Goal: Task Accomplishment & Management: Complete application form

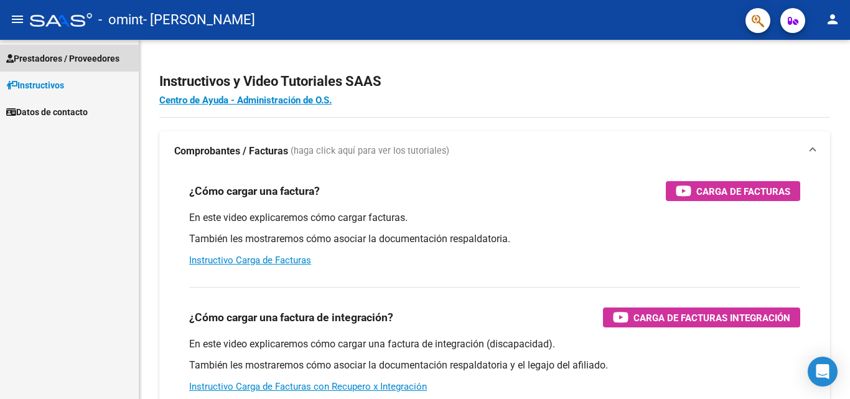
click at [55, 56] on span "Prestadores / Proveedores" at bounding box center [62, 59] width 113 height 14
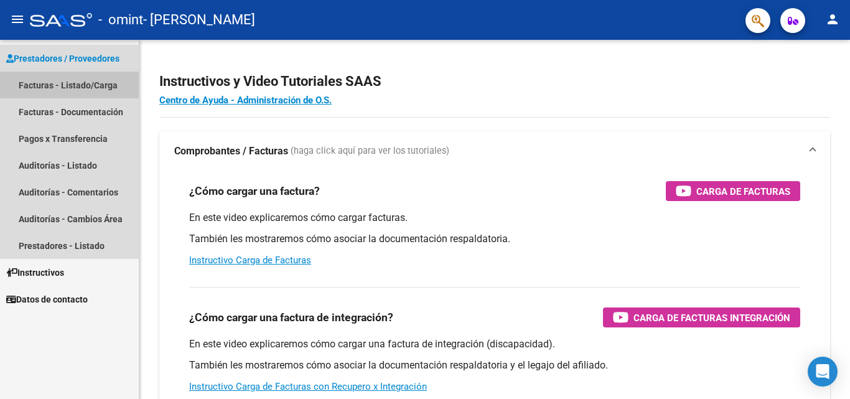
click at [54, 83] on link "Facturas - Listado/Carga" at bounding box center [69, 85] width 139 height 27
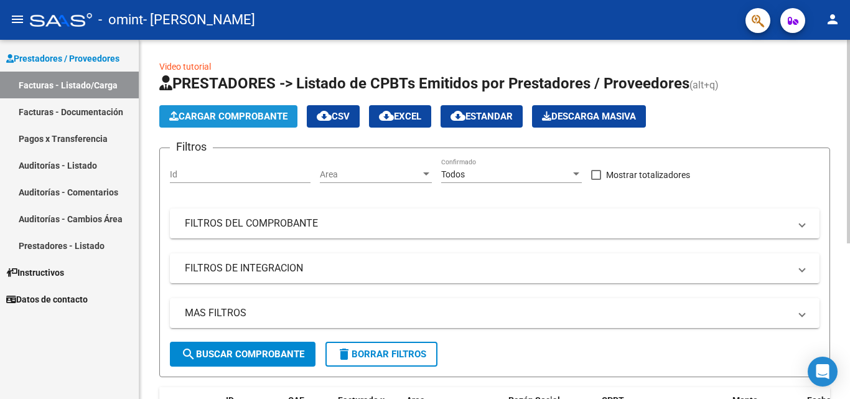
click at [197, 119] on span "Cargar Comprobante" at bounding box center [228, 116] width 118 height 11
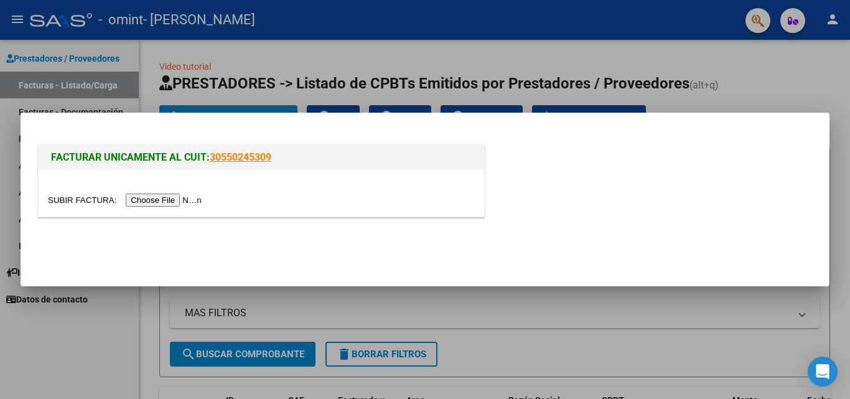
click at [167, 200] on input "file" at bounding box center [126, 200] width 157 height 13
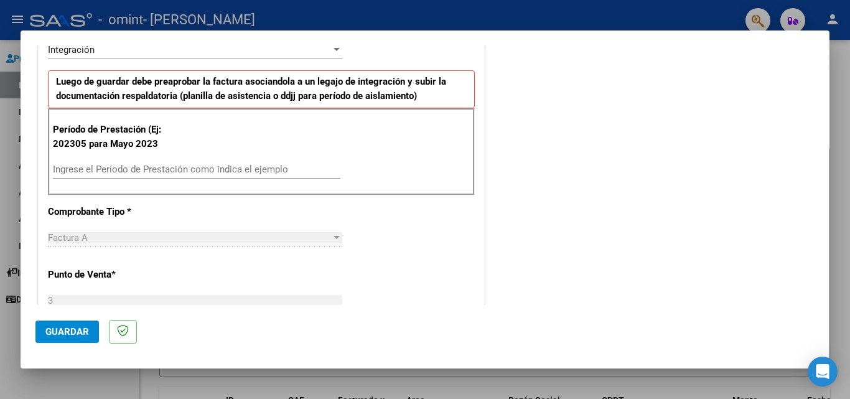
scroll to position [324, 0]
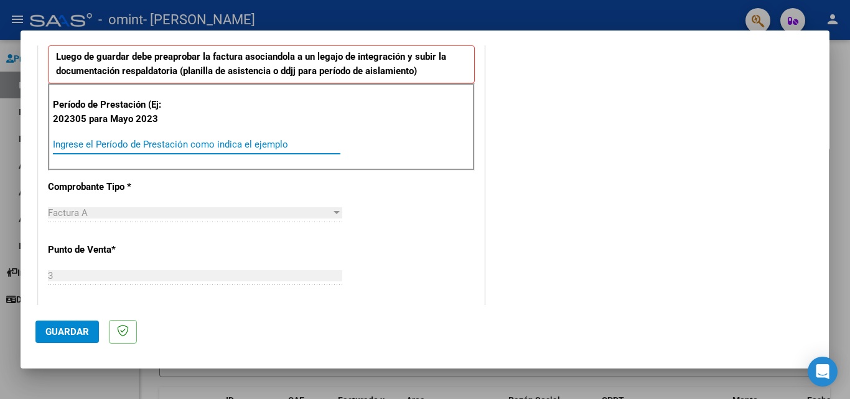
click at [110, 146] on input "Ingrese el Período de Prestación como indica el ejemplo" at bounding box center [197, 144] width 288 height 11
type input "202507"
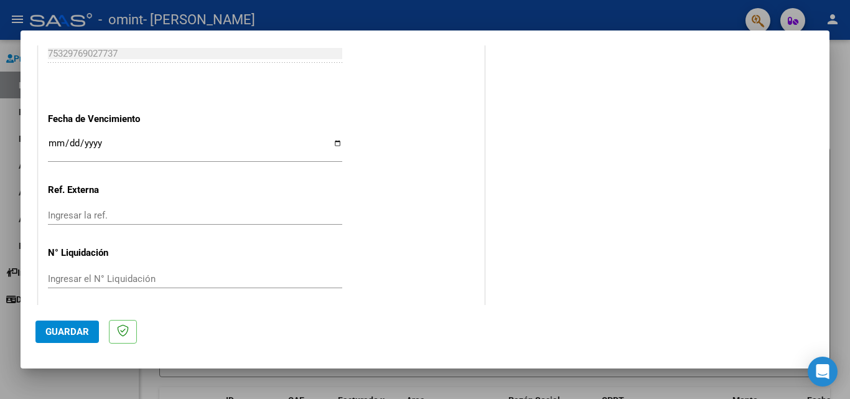
scroll to position [812, 0]
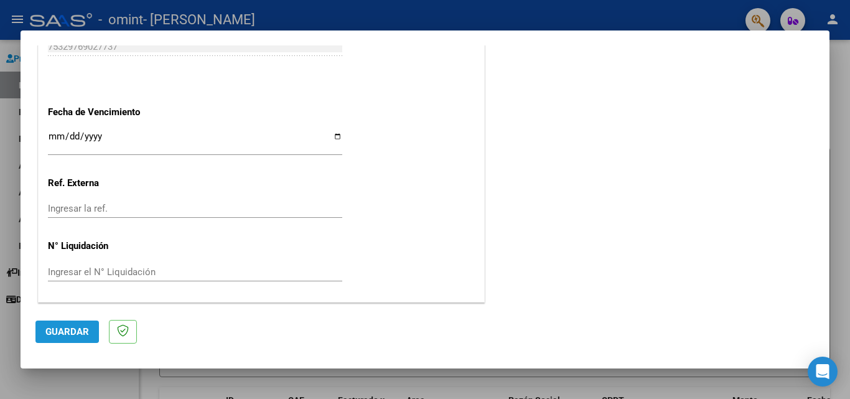
click at [65, 331] on span "Guardar" at bounding box center [67, 331] width 44 height 11
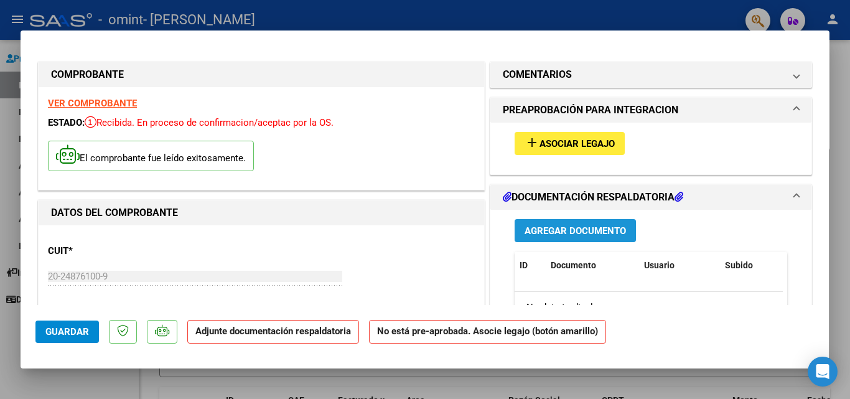
click at [563, 235] on span "Agregar Documento" at bounding box center [575, 230] width 101 height 11
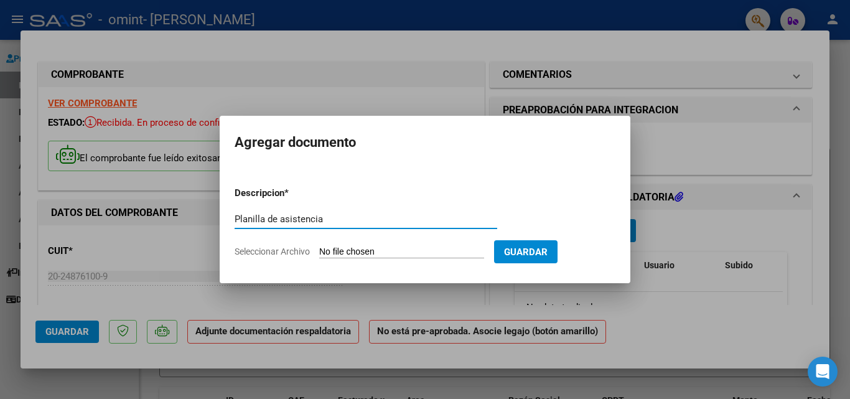
type input "Planilla de asistencia"
click at [385, 246] on input "Seleccionar Archivo" at bounding box center [401, 252] width 165 height 12
type input "C:\fakepath\Asistencia [PERSON_NAME][DATE].pdf"
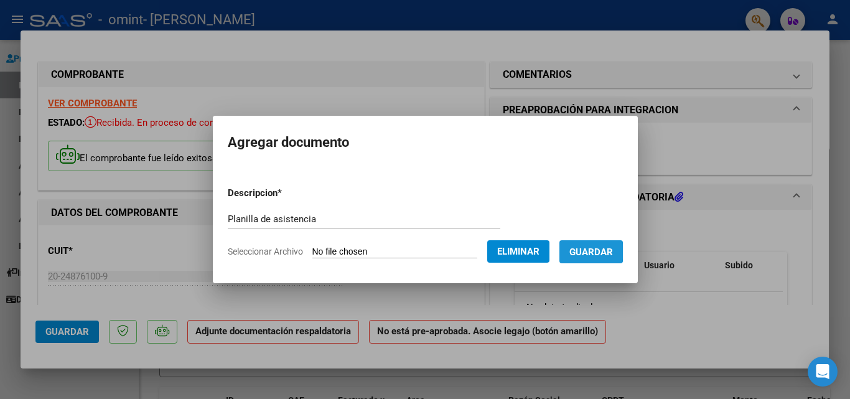
click at [599, 251] on span "Guardar" at bounding box center [592, 251] width 44 height 11
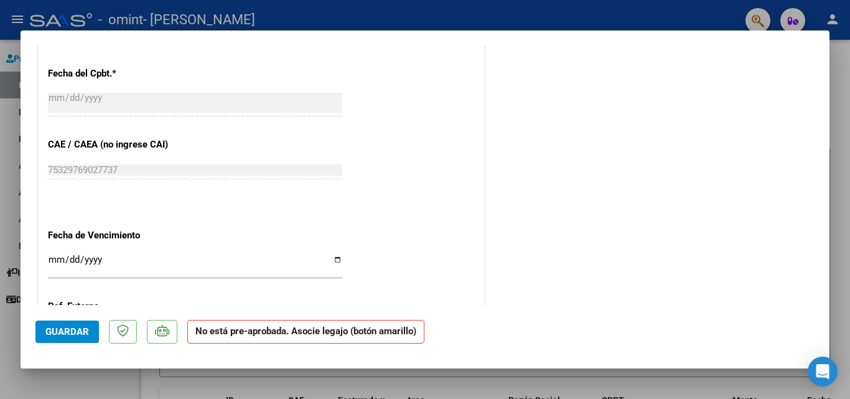
scroll to position [765, 0]
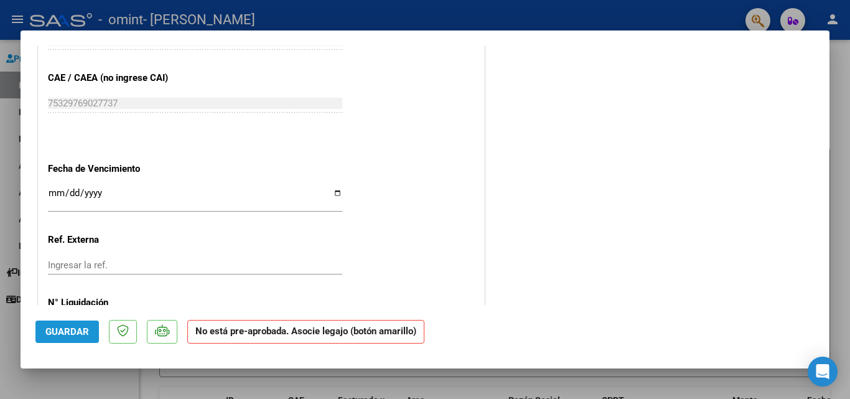
click at [68, 332] on span "Guardar" at bounding box center [67, 331] width 44 height 11
click at [578, 16] on div at bounding box center [425, 199] width 850 height 399
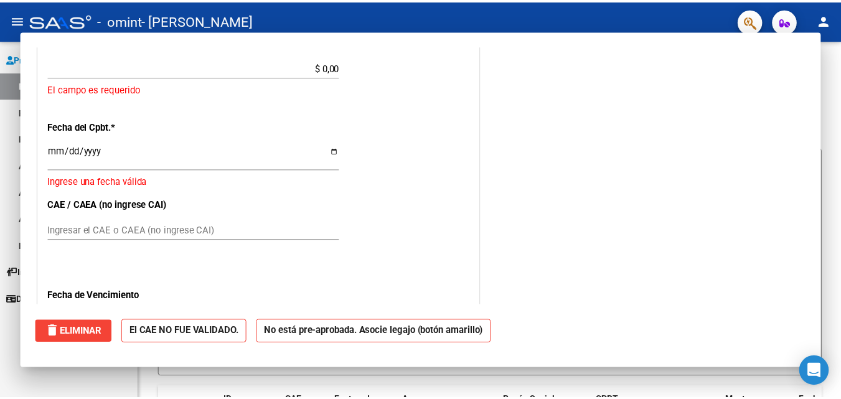
scroll to position [0, 0]
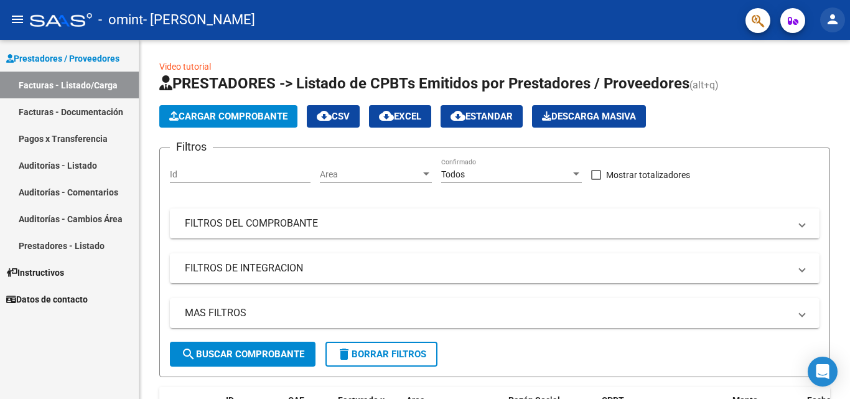
click at [829, 17] on mat-icon "person" at bounding box center [832, 19] width 15 height 15
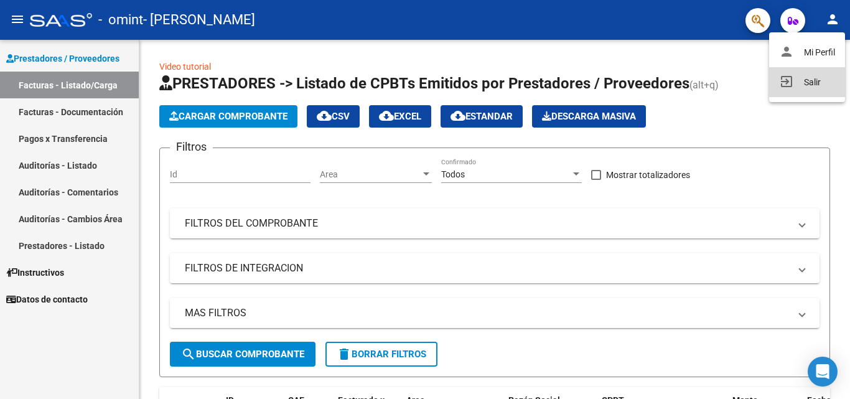
click at [812, 85] on button "exit_to_app Salir" at bounding box center [807, 82] width 76 height 30
